Goal: Navigation & Orientation: Find specific page/section

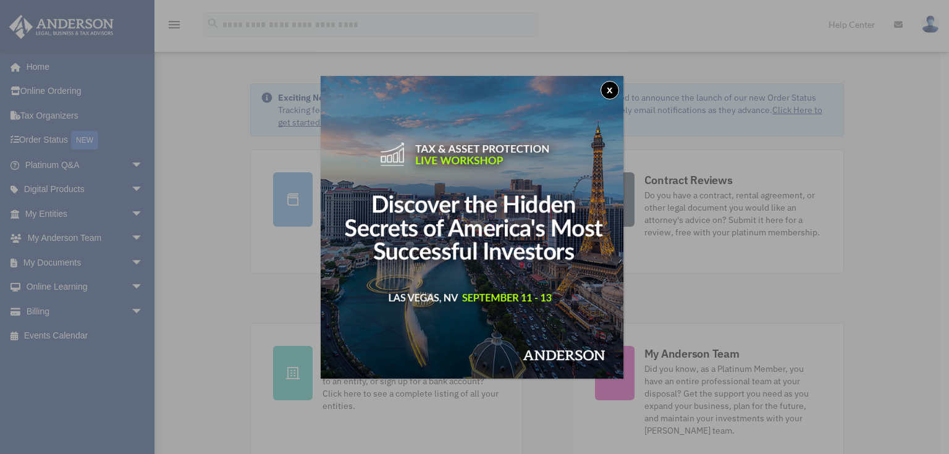
click at [128, 260] on div "x" at bounding box center [474, 227] width 949 height 454
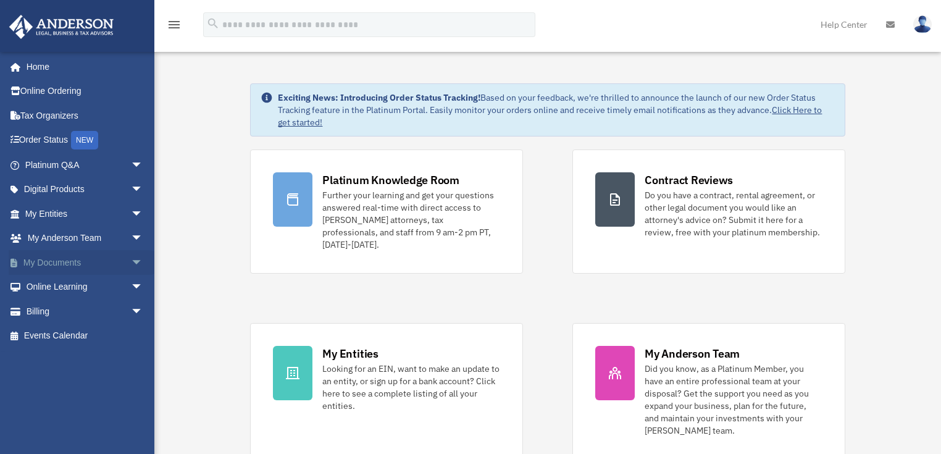
click at [131, 260] on span "arrow_drop_down" at bounding box center [143, 262] width 25 height 25
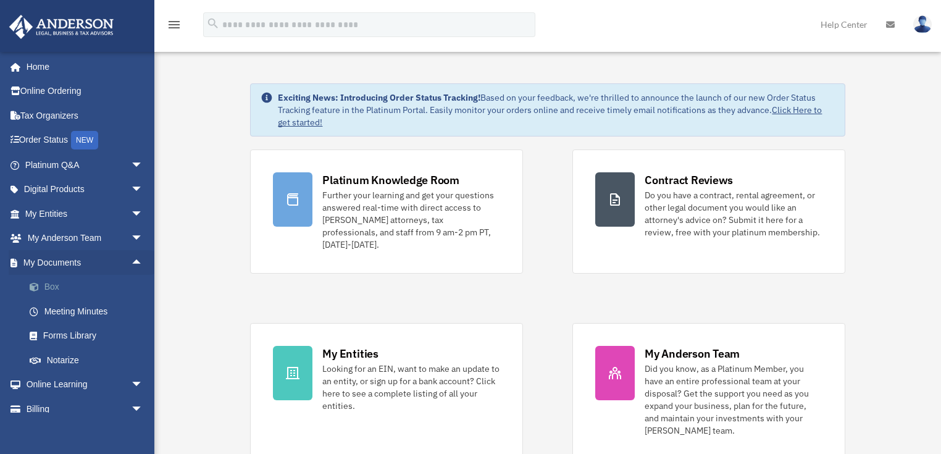
click at [50, 284] on link "Box" at bounding box center [89, 287] width 145 height 25
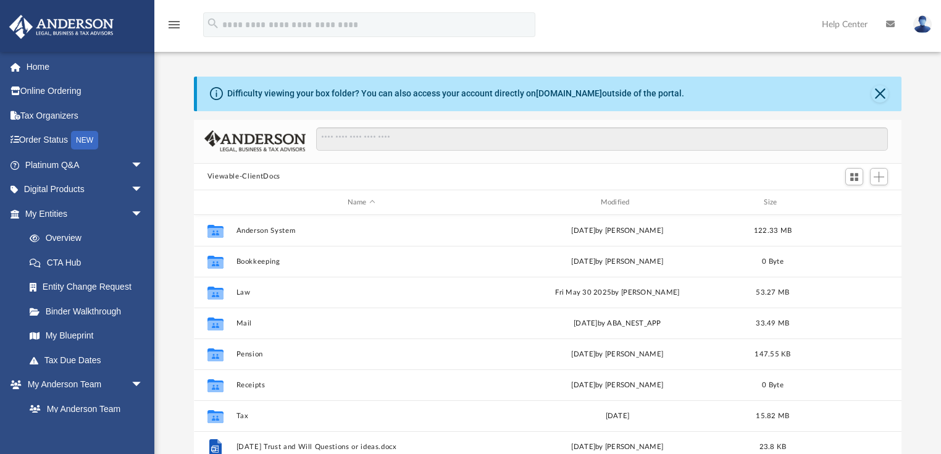
scroll to position [273, 701]
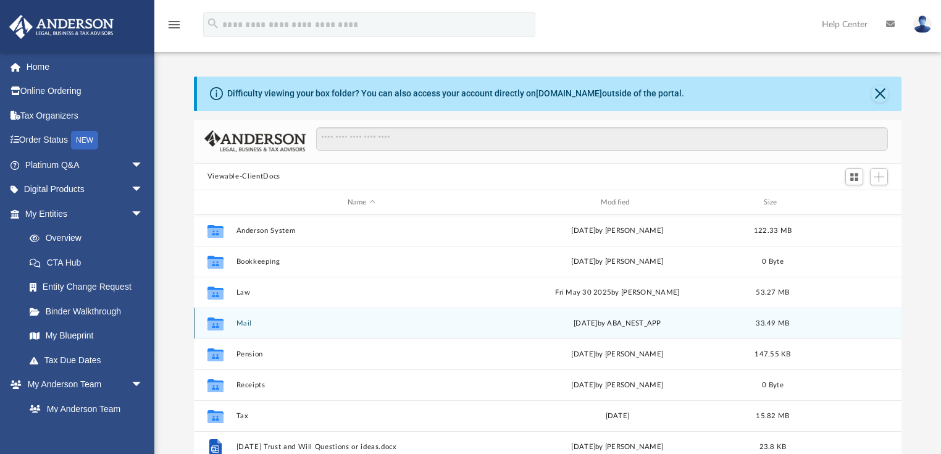
click at [245, 323] on button "Mail" at bounding box center [361, 323] width 251 height 8
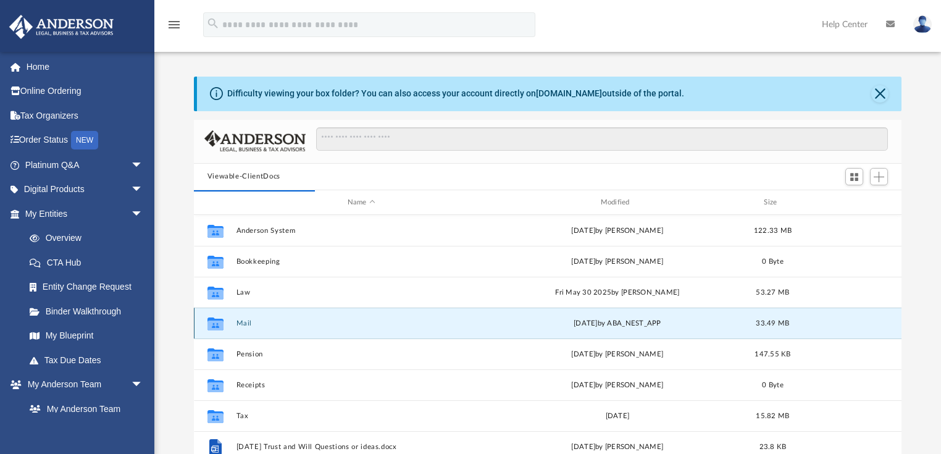
click at [243, 323] on button "Mail" at bounding box center [361, 323] width 251 height 8
click at [245, 323] on button "Mail" at bounding box center [361, 323] width 251 height 8
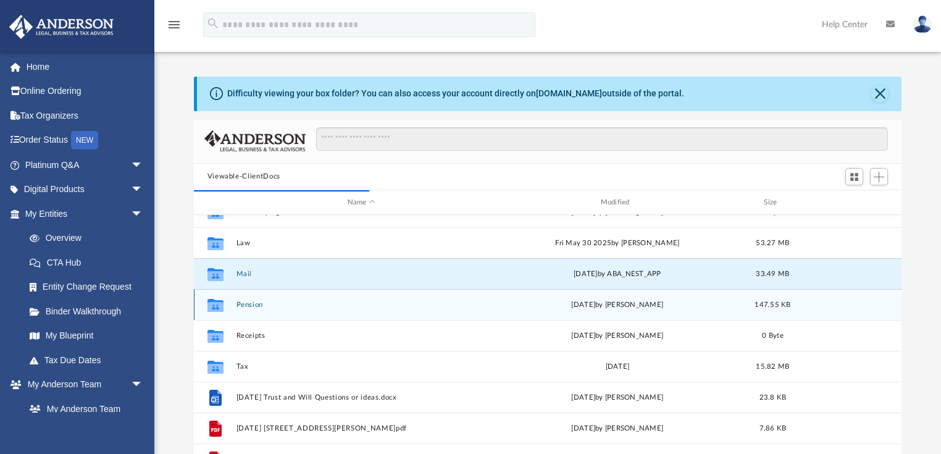
scroll to position [235, 701]
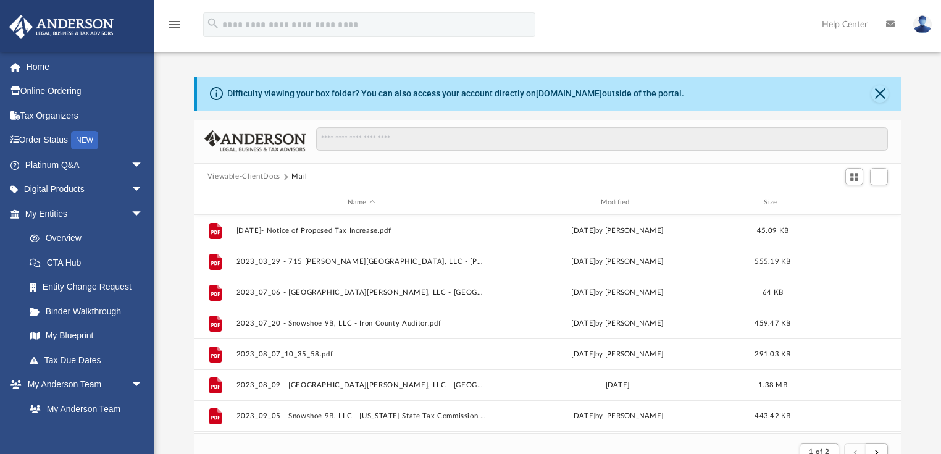
click at [257, 178] on button "Viewable-ClientDocs" at bounding box center [244, 176] width 73 height 11
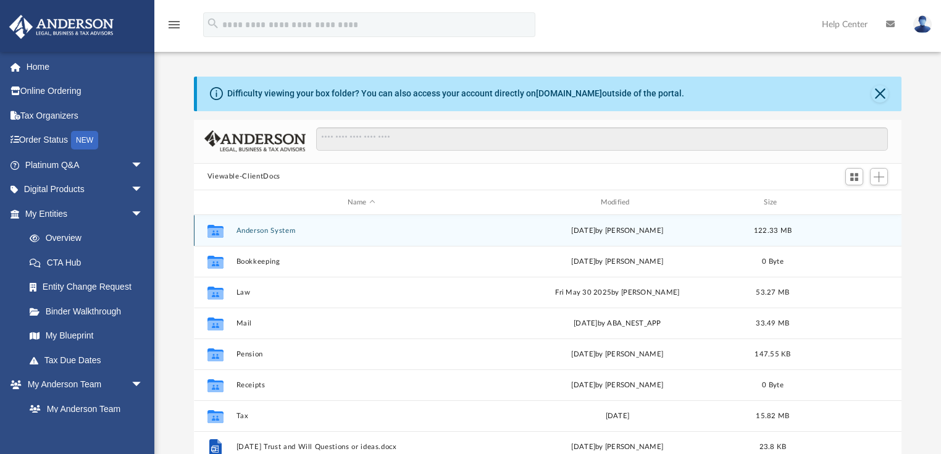
scroll to position [273, 701]
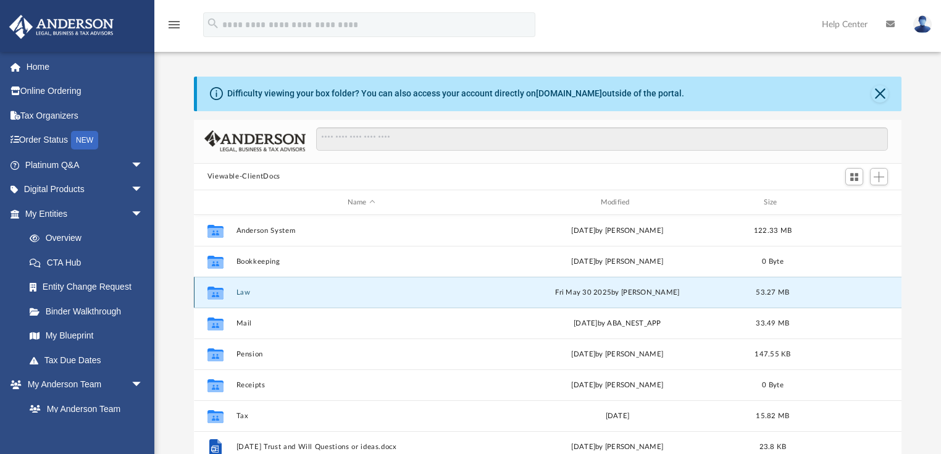
click at [245, 293] on button "Law" at bounding box center [361, 292] width 251 height 8
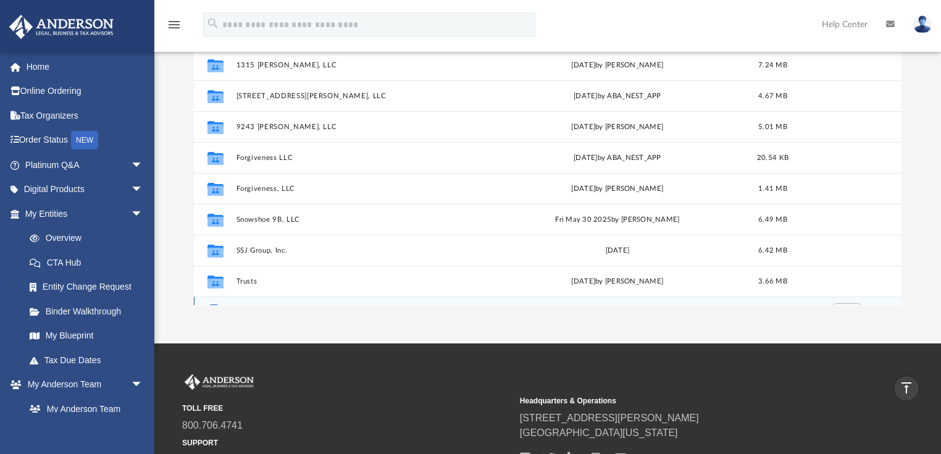
scroll to position [148, 0]
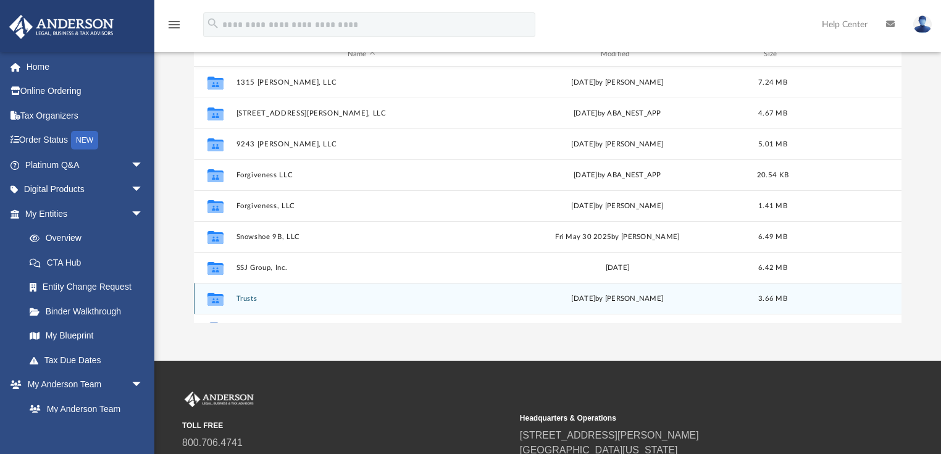
click at [244, 296] on button "Trusts" at bounding box center [361, 299] width 251 height 8
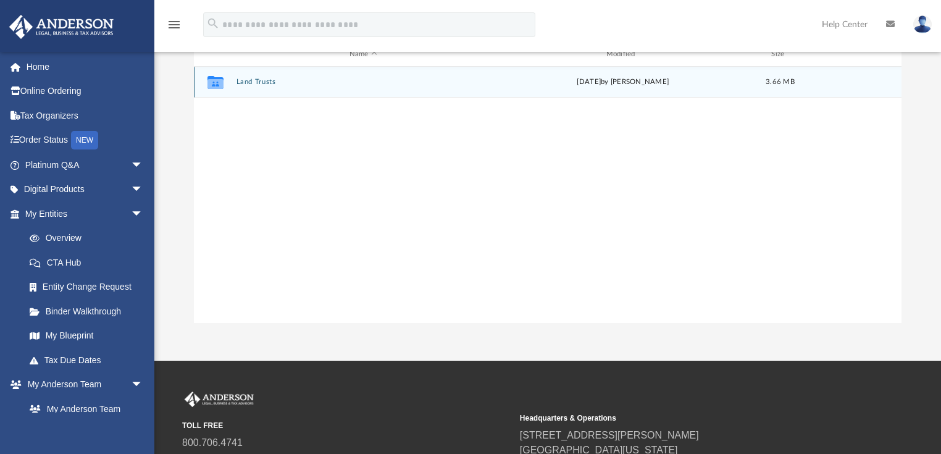
click at [253, 82] on button "Land Trusts" at bounding box center [363, 82] width 255 height 8
click at [285, 83] on button "Land Trust - 241 N Hwy 143 Unit 9A Trust" at bounding box center [363, 82] width 255 height 8
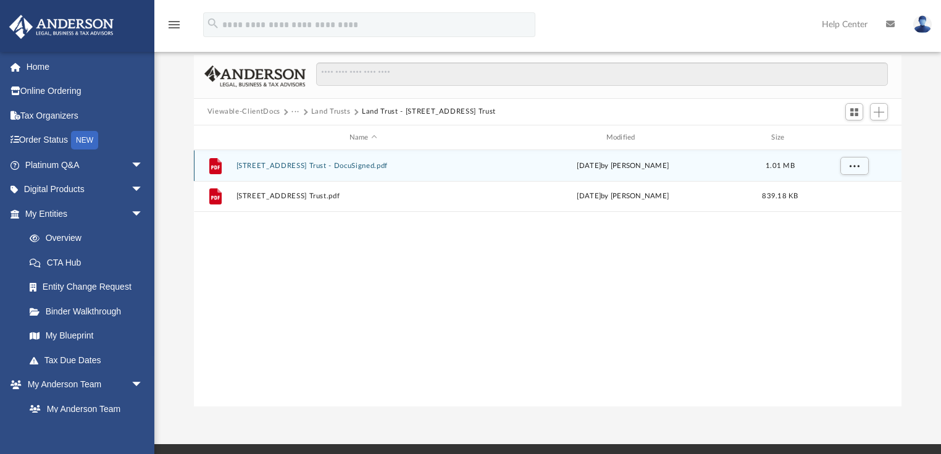
scroll to position [49, 0]
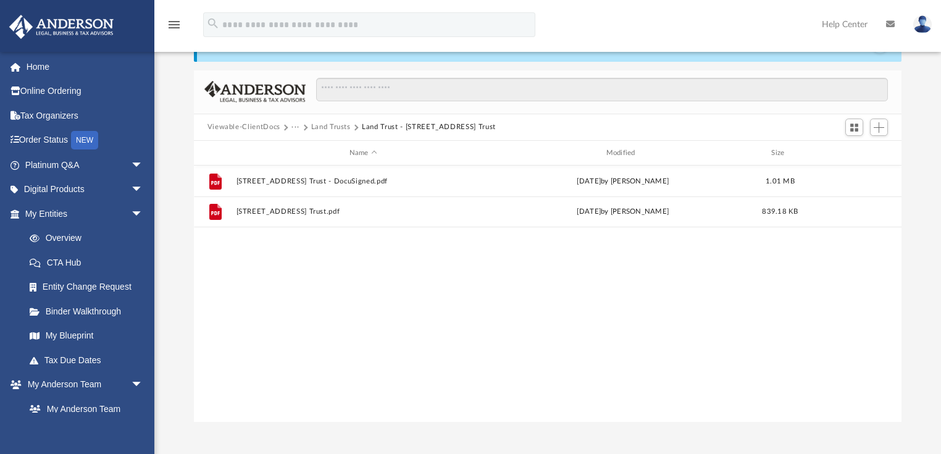
click at [330, 126] on button "Land Trusts" at bounding box center [331, 127] width 40 height 11
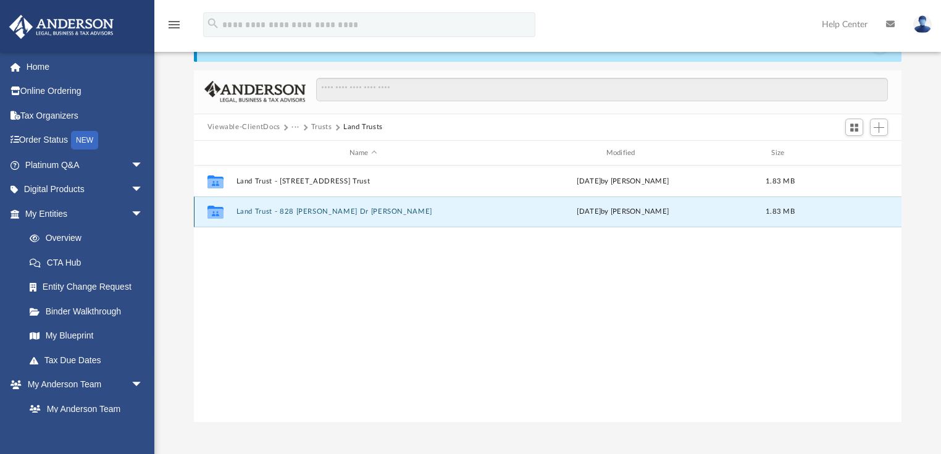
click at [287, 212] on button "Land Trust - 828 S. Stewart Dr Trust" at bounding box center [363, 212] width 255 height 8
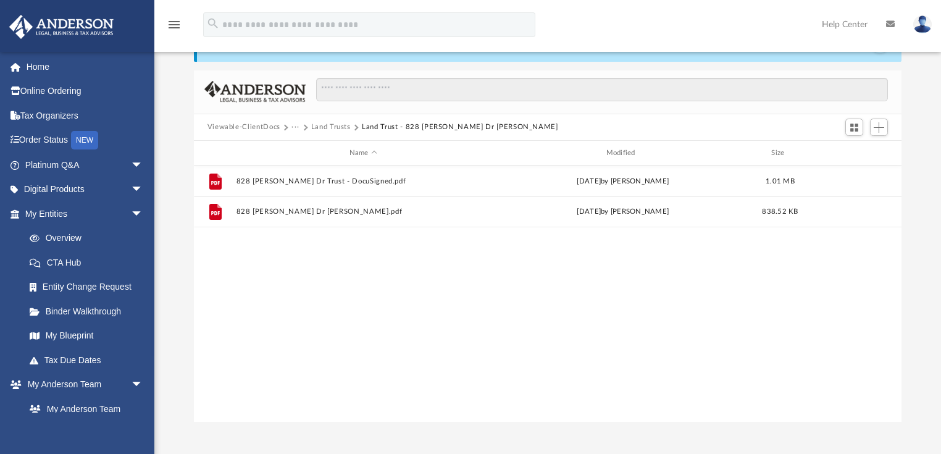
click at [322, 127] on button "Land Trusts" at bounding box center [331, 127] width 40 height 11
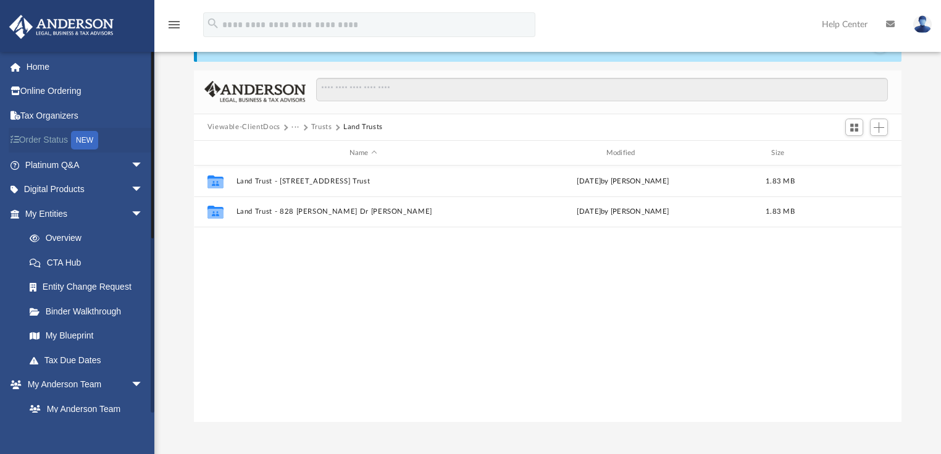
click at [69, 140] on link "Order Status NEW" at bounding box center [85, 140] width 153 height 25
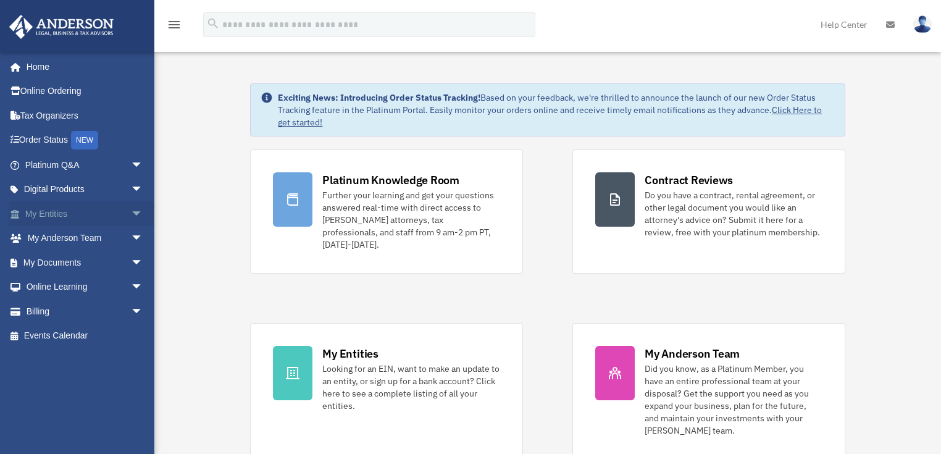
click at [131, 211] on span "arrow_drop_down" at bounding box center [143, 213] width 25 height 25
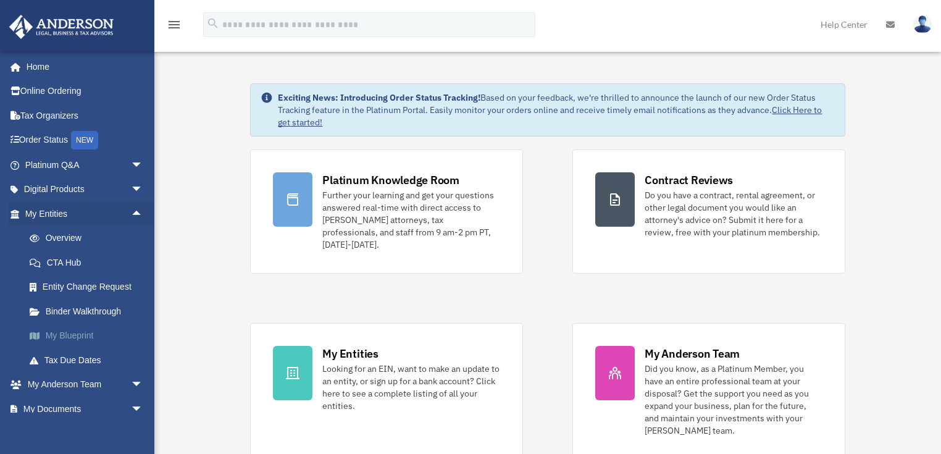
click at [89, 334] on link "My Blueprint" at bounding box center [89, 336] width 145 height 25
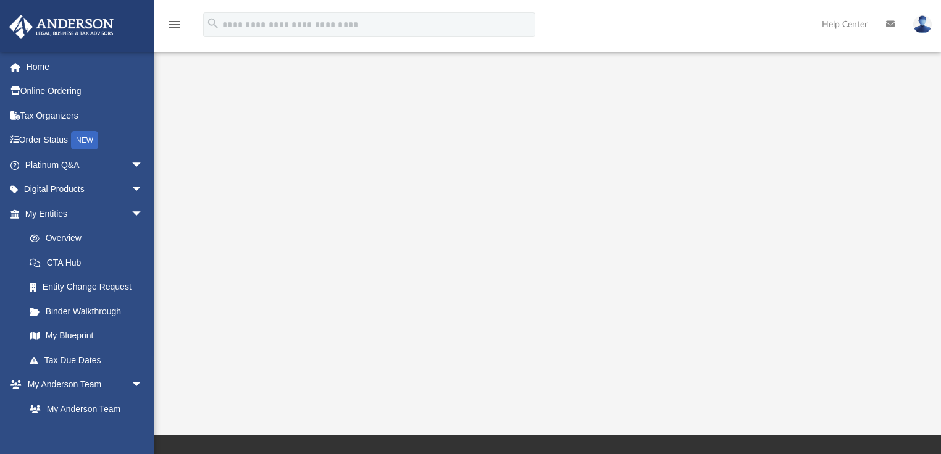
scroll to position [198, 0]
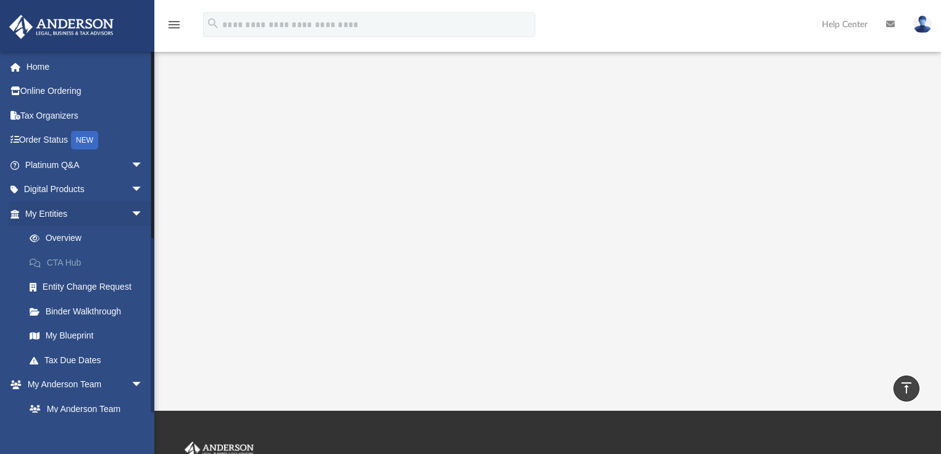
click at [70, 258] on link "CTA Hub" at bounding box center [89, 262] width 145 height 25
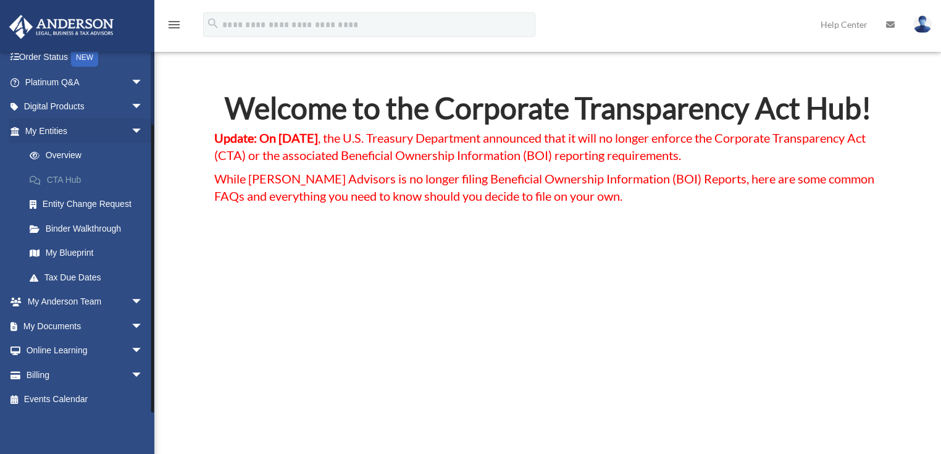
scroll to position [84, 0]
click at [131, 371] on span "arrow_drop_down" at bounding box center [143, 373] width 25 height 25
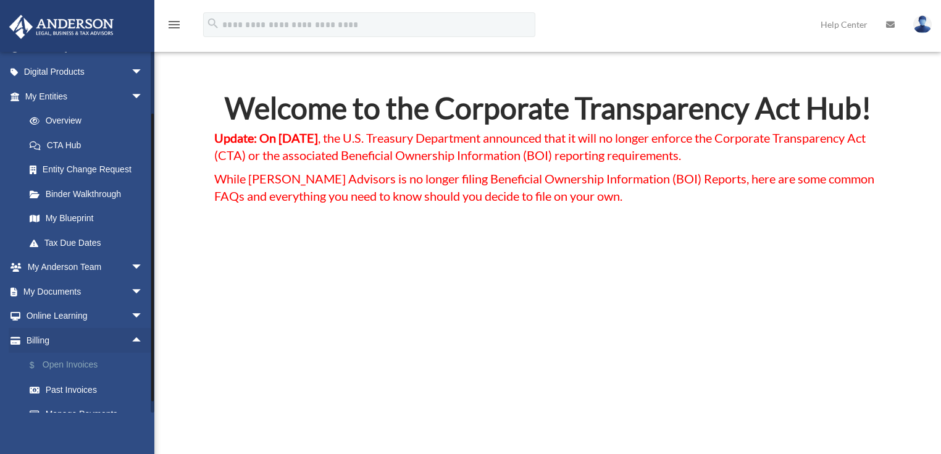
scroll to position [133, 0]
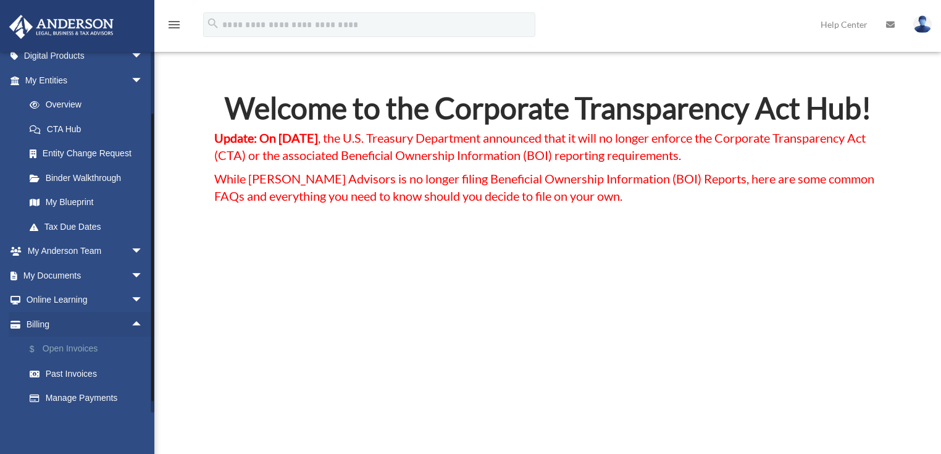
click at [89, 348] on link "$ Open Invoices" at bounding box center [89, 349] width 145 height 25
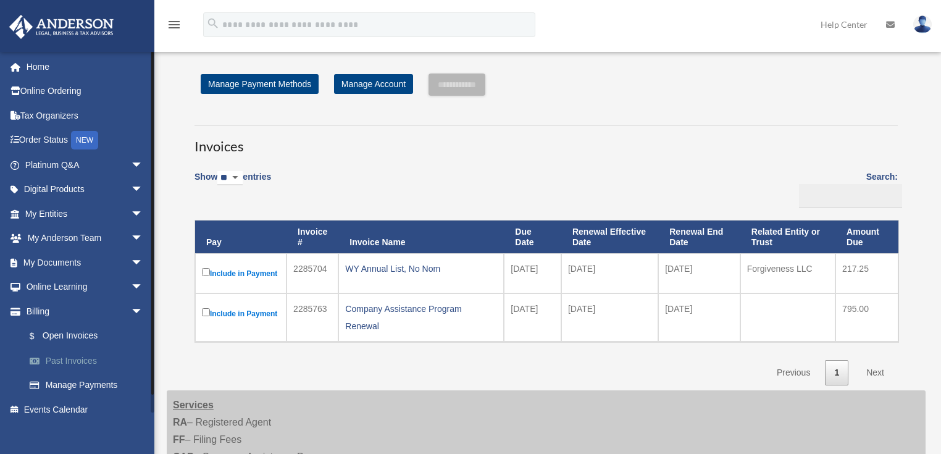
click at [82, 356] on link "Past Invoices" at bounding box center [89, 360] width 145 height 25
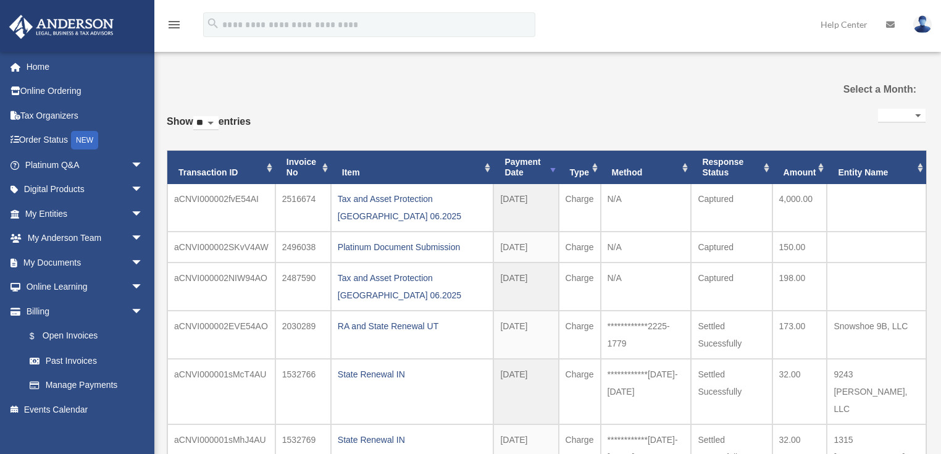
select select
